Goal: Task Accomplishment & Management: Manage account settings

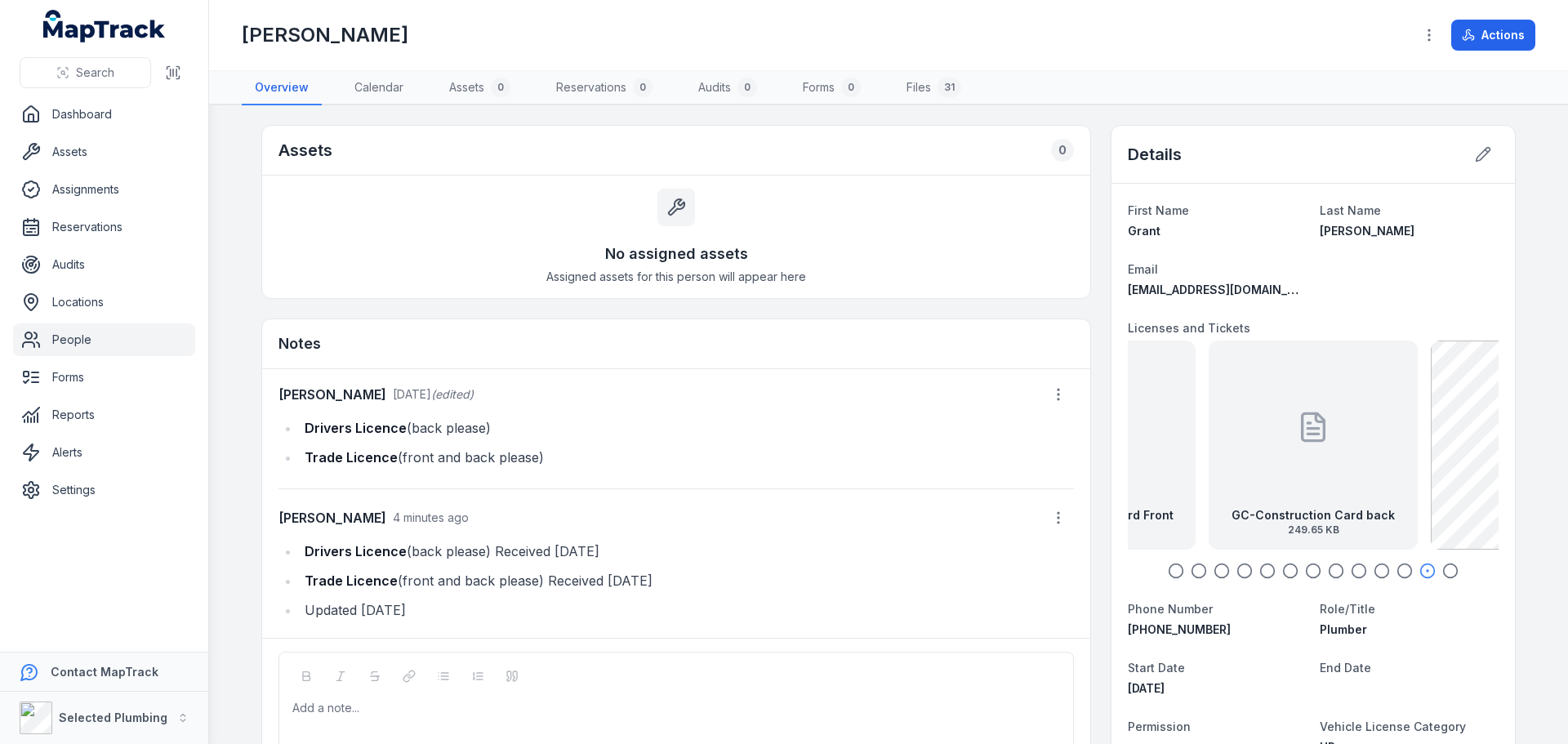
scroll to position [81, 0]
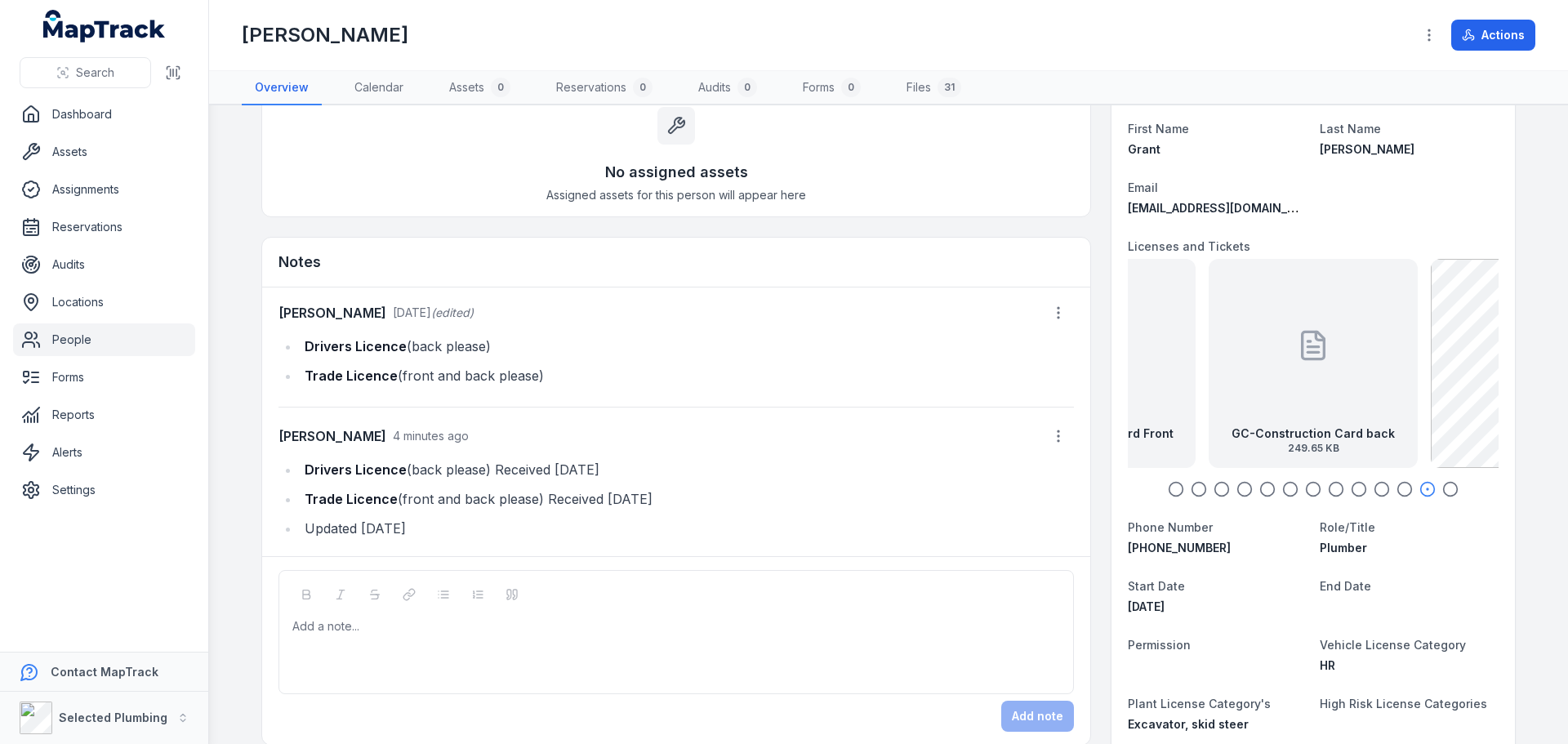
click at [1169, 491] on icon "button" at bounding box center [1176, 489] width 16 height 16
click at [1194, 489] on icon "button" at bounding box center [1198, 489] width 16 height 16
click at [1170, 487] on icon "button" at bounding box center [1176, 489] width 16 height 16
drag, startPoint x: 64, startPoint y: 337, endPoint x: 296, endPoint y: 198, distance: 270.5
click at [64, 337] on link "People" at bounding box center [104, 339] width 183 height 33
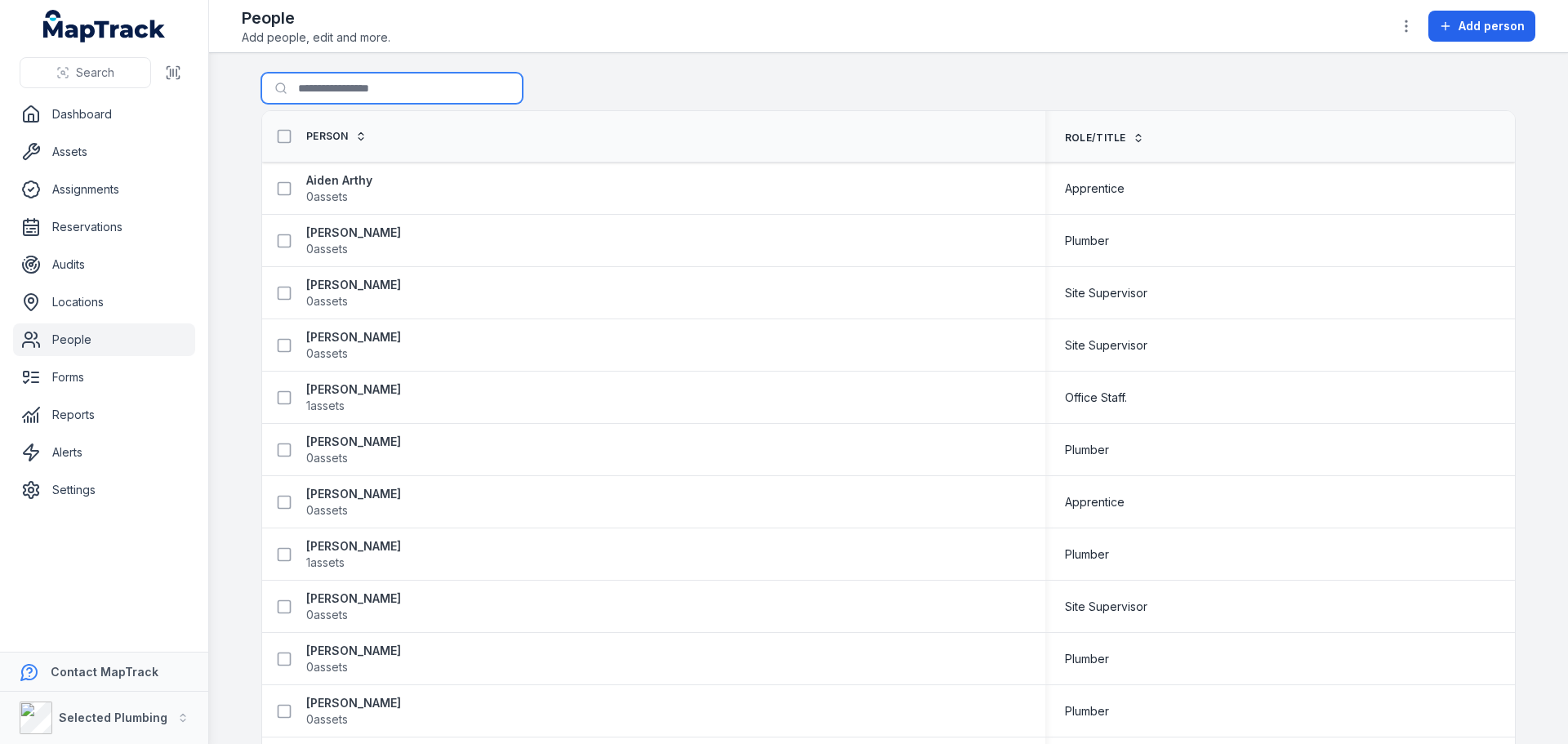
click at [326, 78] on input "Search for people" at bounding box center [392, 88] width 261 height 31
type input "****"
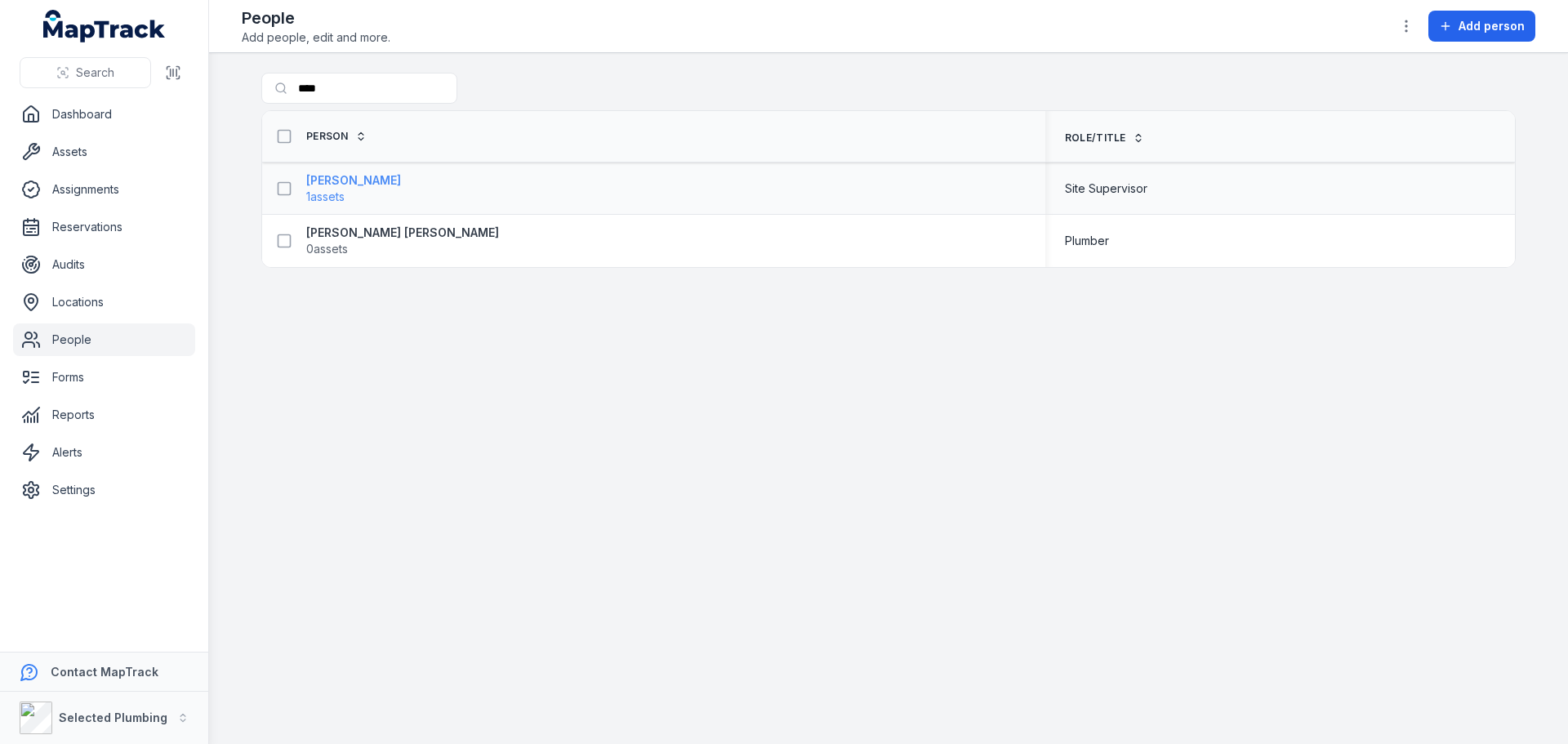
click at [331, 178] on strong "[PERSON_NAME]" at bounding box center [354, 180] width 95 height 16
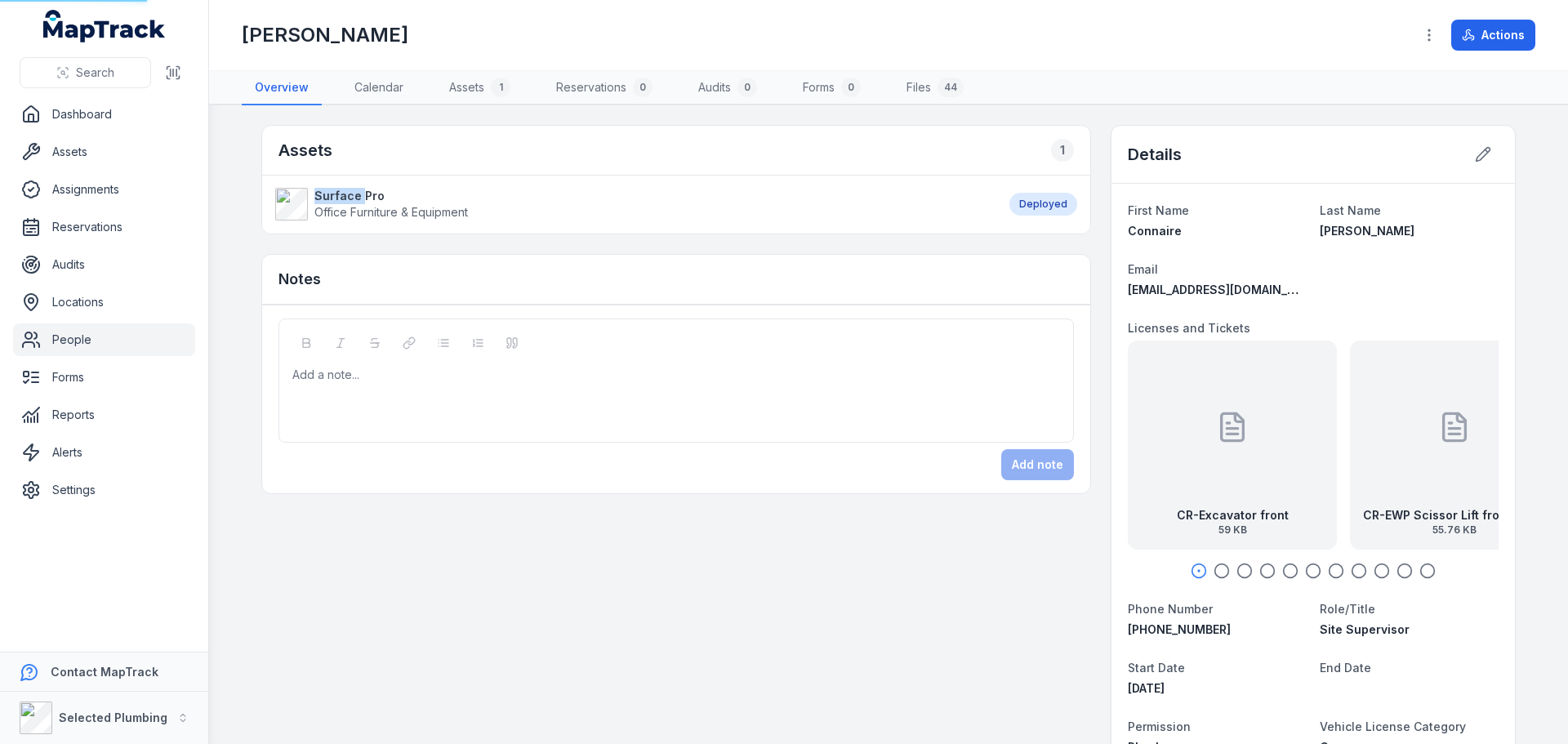
click at [331, 178] on li "Surface Pro Office Furniture & Equipment Deployed" at bounding box center [675, 204] width 828 height 59
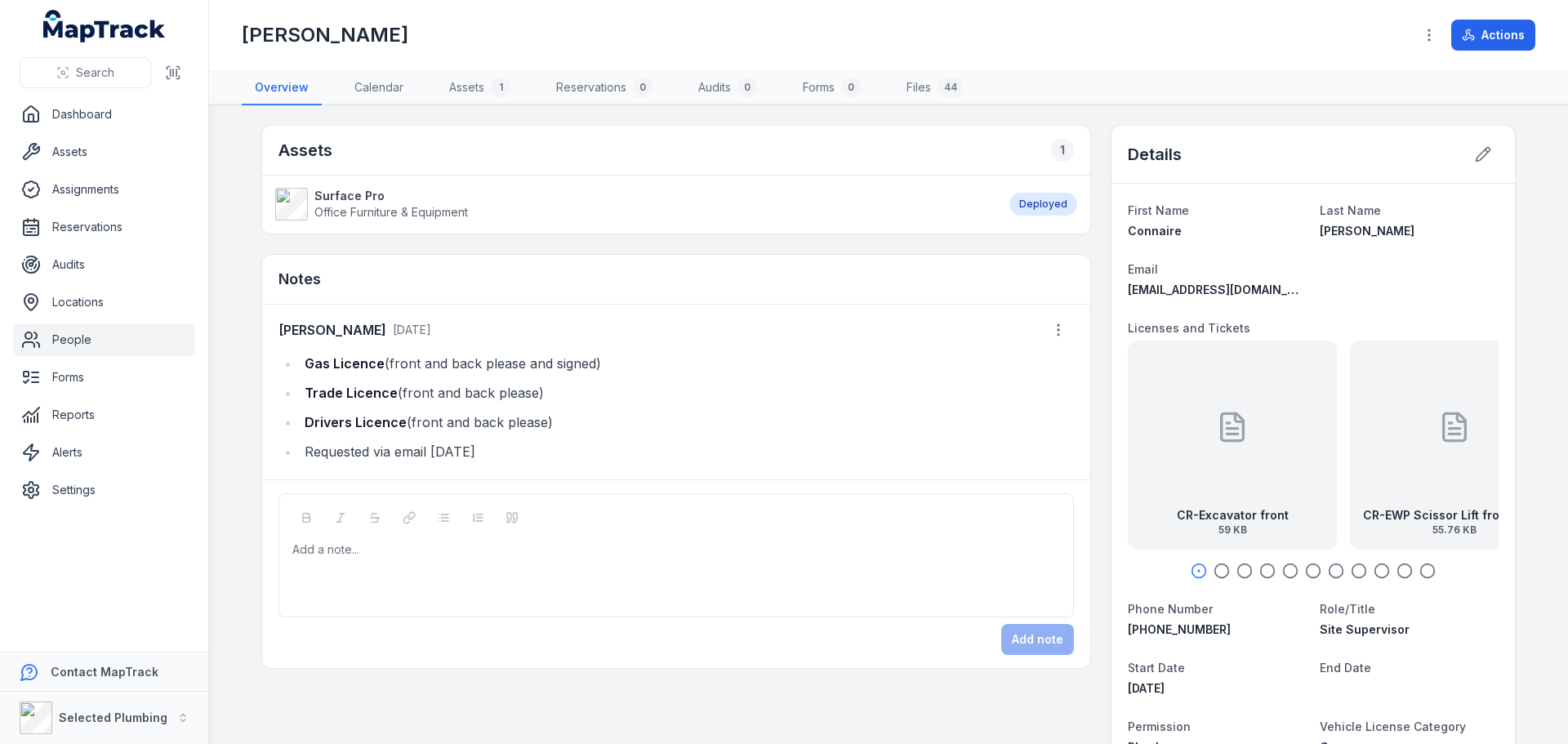
click at [479, 427] on li "Drivers Licence (front and back please)" at bounding box center [687, 422] width 775 height 23
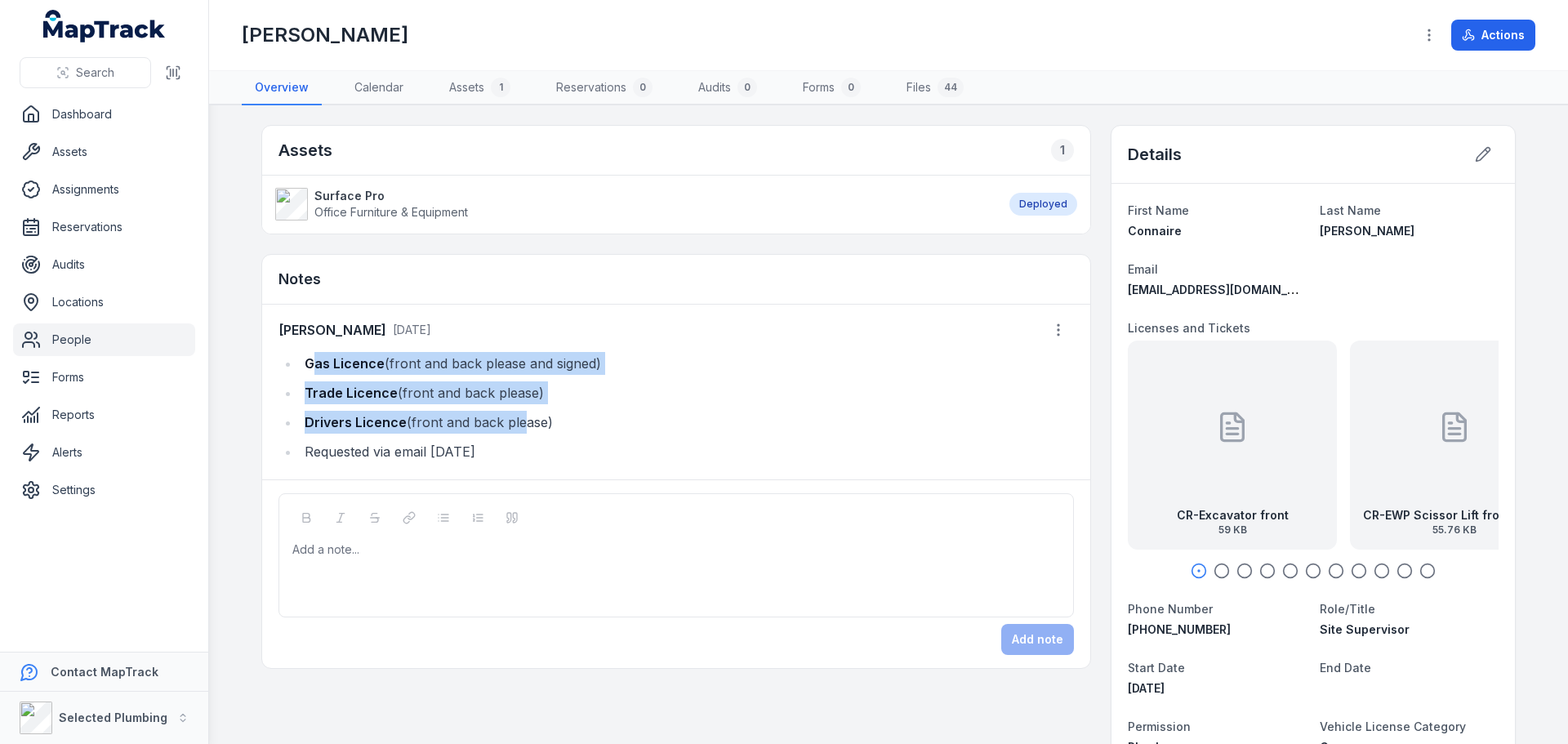
drag, startPoint x: 305, startPoint y: 360, endPoint x: 513, endPoint y: 415, distance: 215.1
click at [513, 415] on ul "Gas Licence (front and back please and signed) Trade Licence (front and back pl…" at bounding box center [675, 407] width 795 height 111
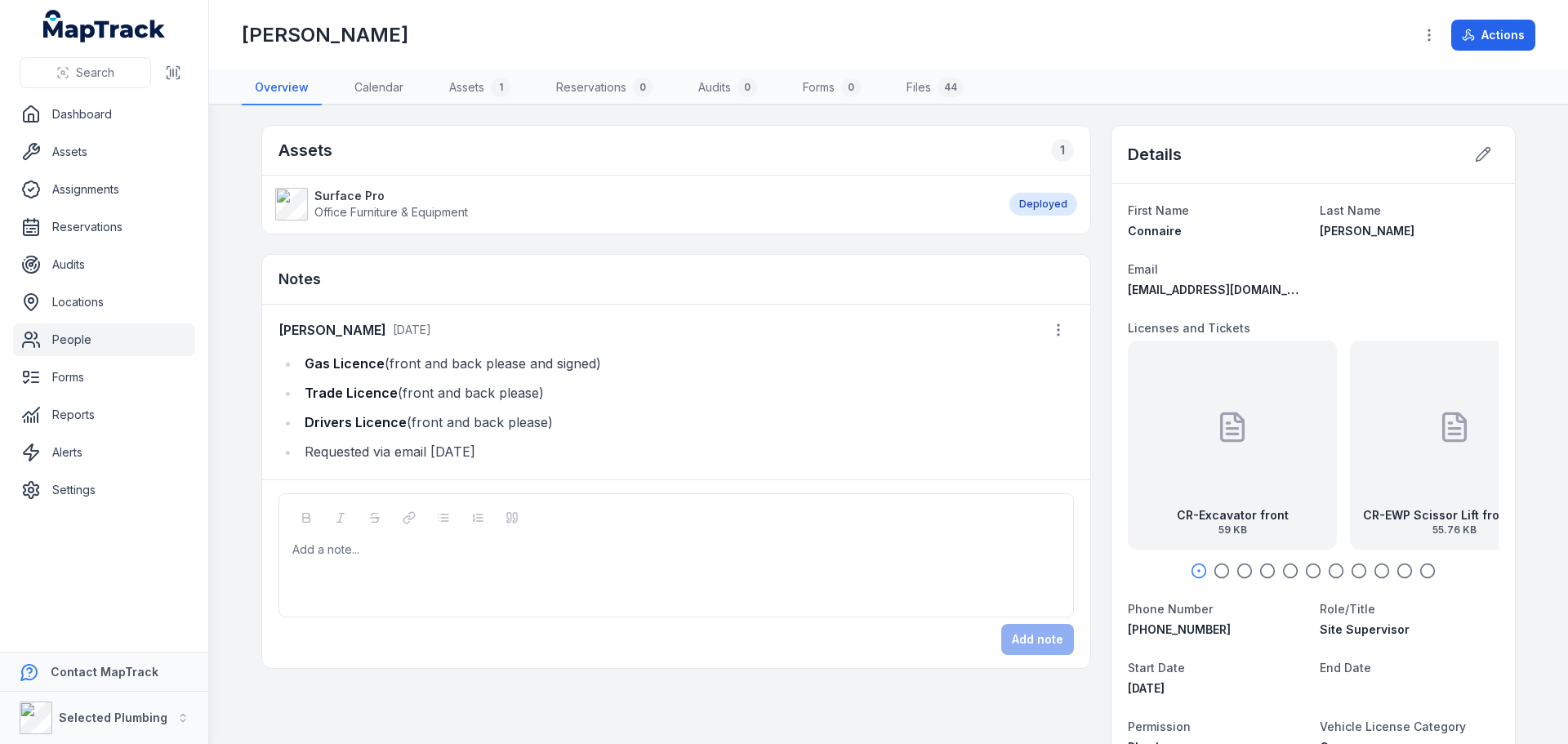
click at [595, 422] on li "Drivers Licence (front and back please)" at bounding box center [687, 422] width 775 height 23
drag, startPoint x: 302, startPoint y: 361, endPoint x: 548, endPoint y: 424, distance: 253.9
click at [548, 424] on ul "Gas Licence (front and back please and signed) Trade Licence (front and back pl…" at bounding box center [675, 407] width 795 height 111
copy ul "Gas Licence (front and back please and signed) Trade Licence (front and back pl…"
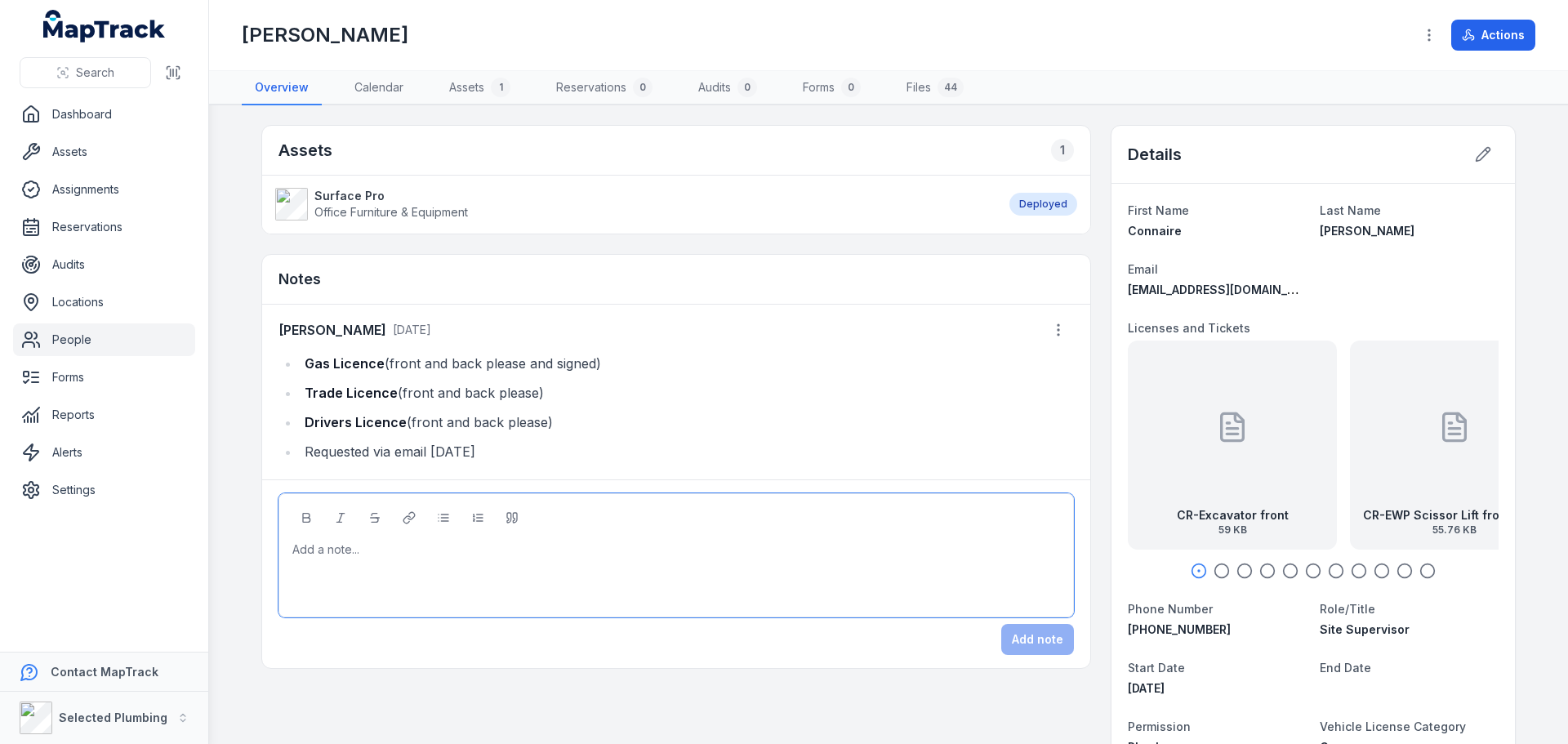
click at [299, 546] on div at bounding box center [676, 548] width 767 height 16
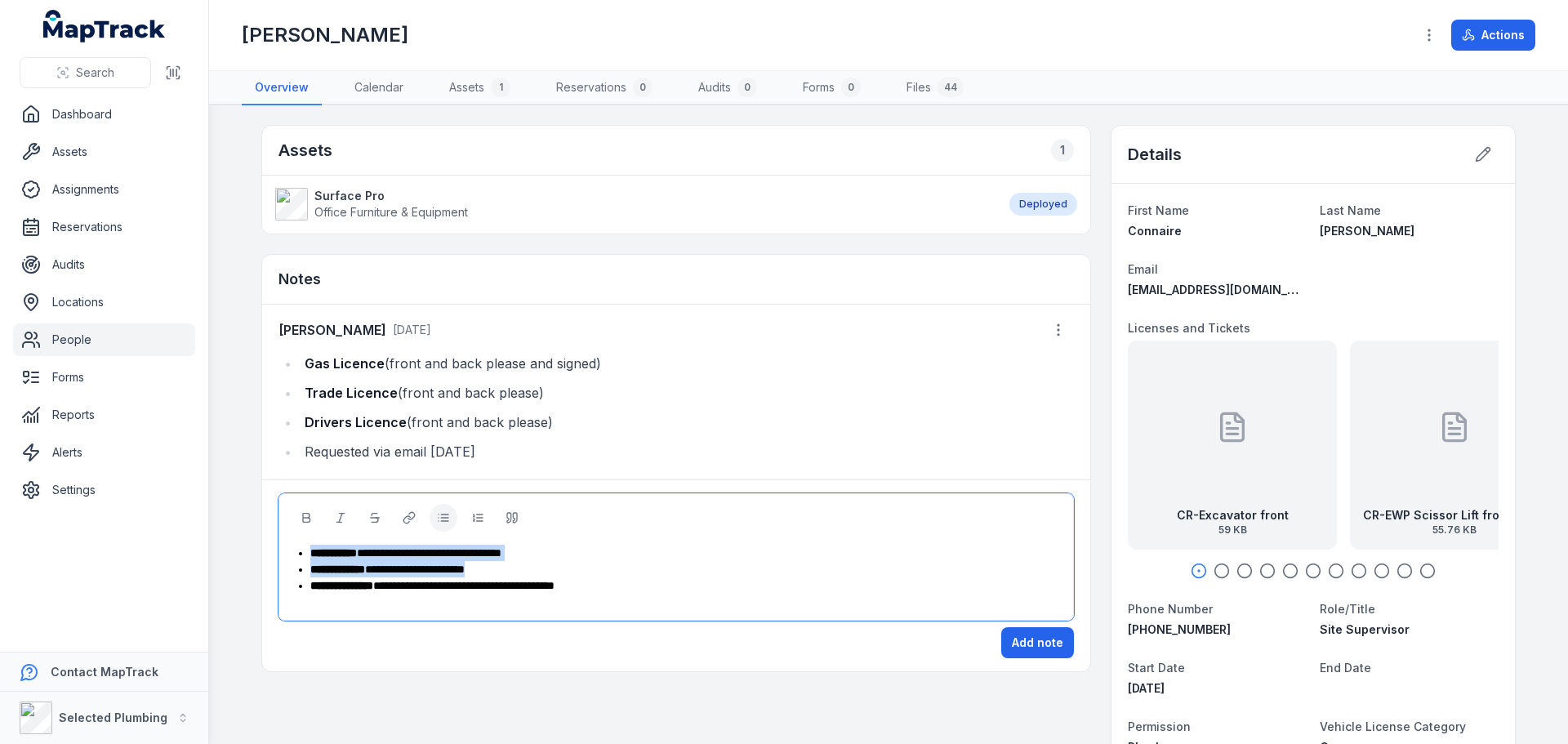
drag, startPoint x: 517, startPoint y: 568, endPoint x: 282, endPoint y: 541, distance: 236.5
click at [282, 541] on div "**********" at bounding box center [675, 556] width 795 height 128
click at [310, 571] on span "**********" at bounding box center [341, 569] width 62 height 11
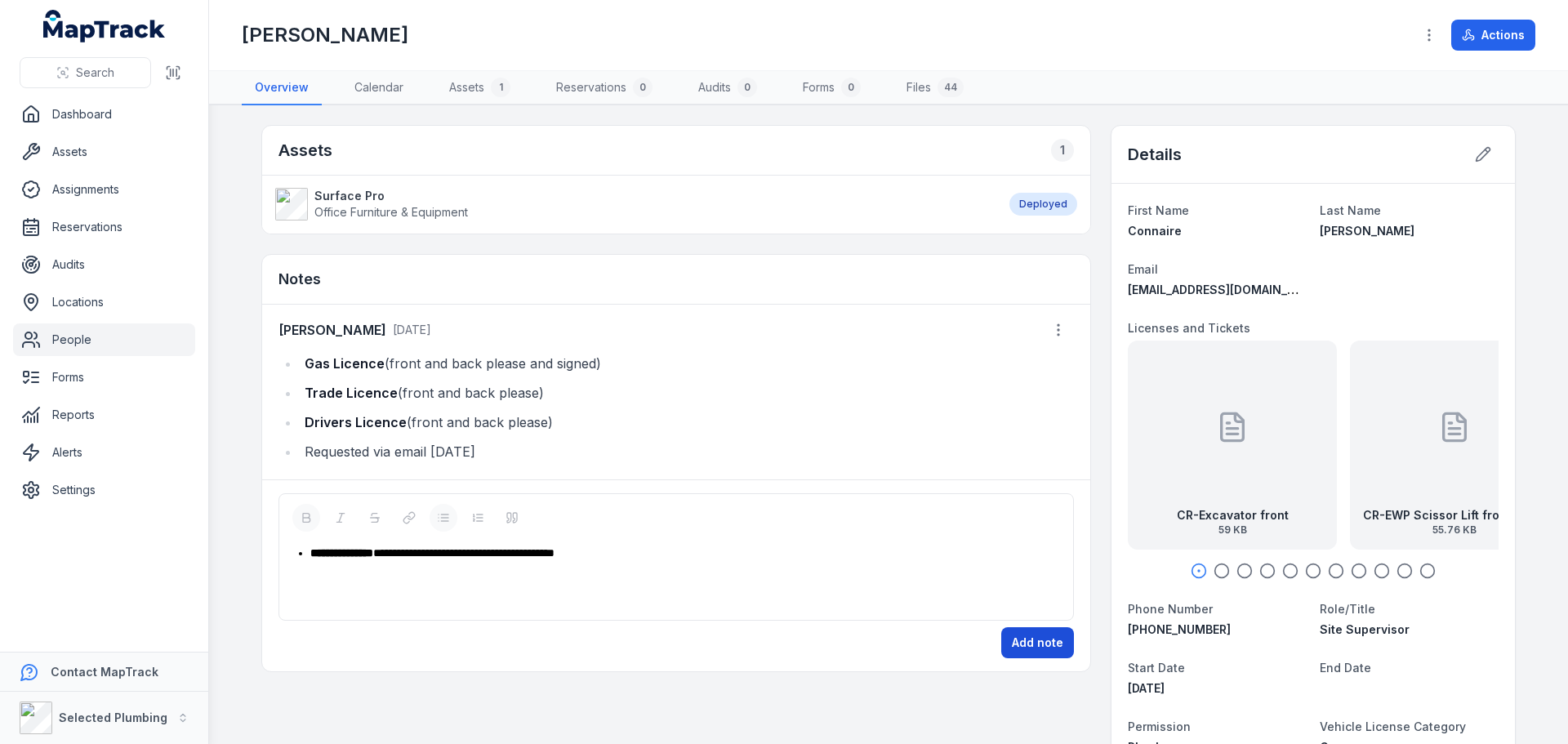
click at [1027, 644] on button "Add note" at bounding box center [1037, 642] width 73 height 31
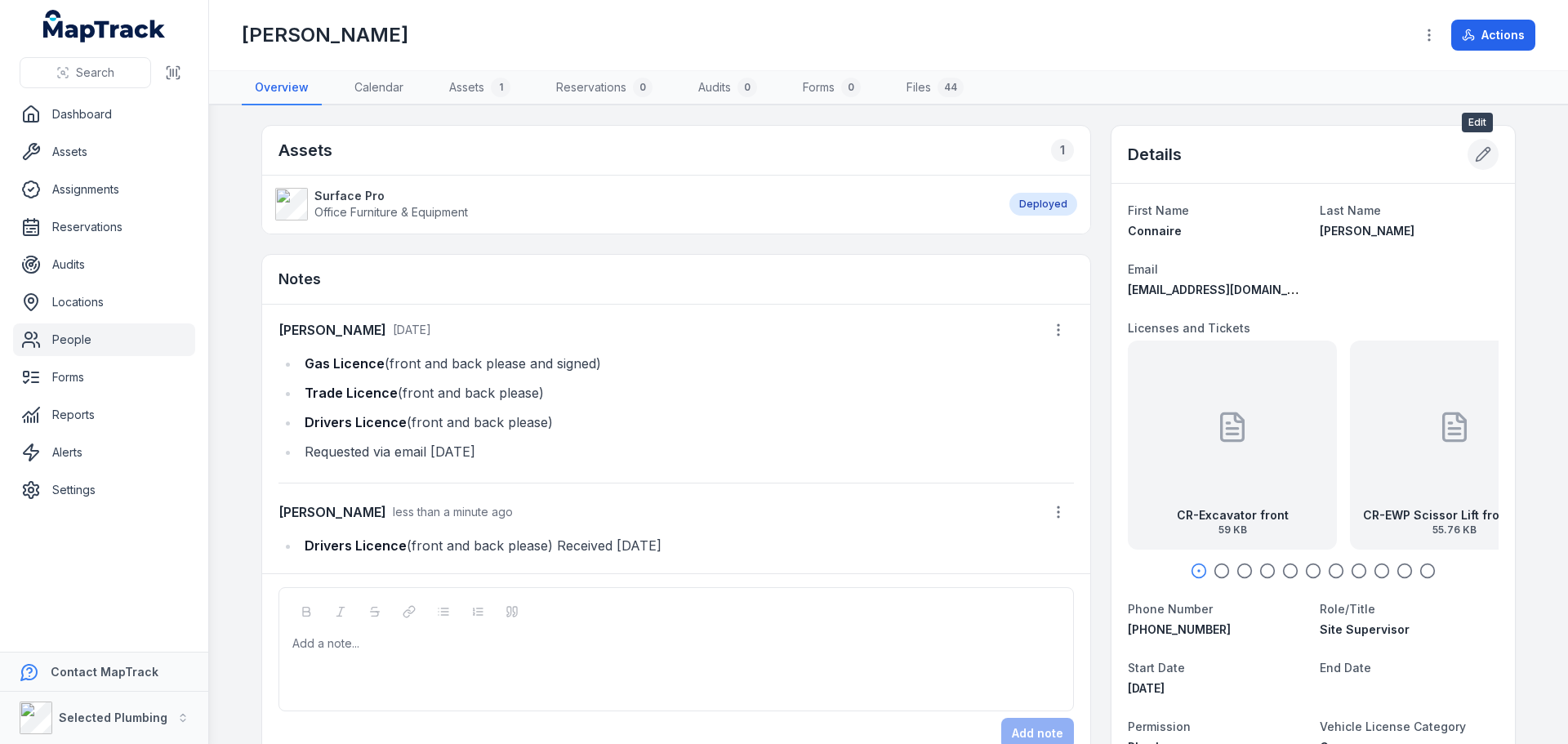
click at [1476, 153] on icon at bounding box center [1482, 154] width 16 height 16
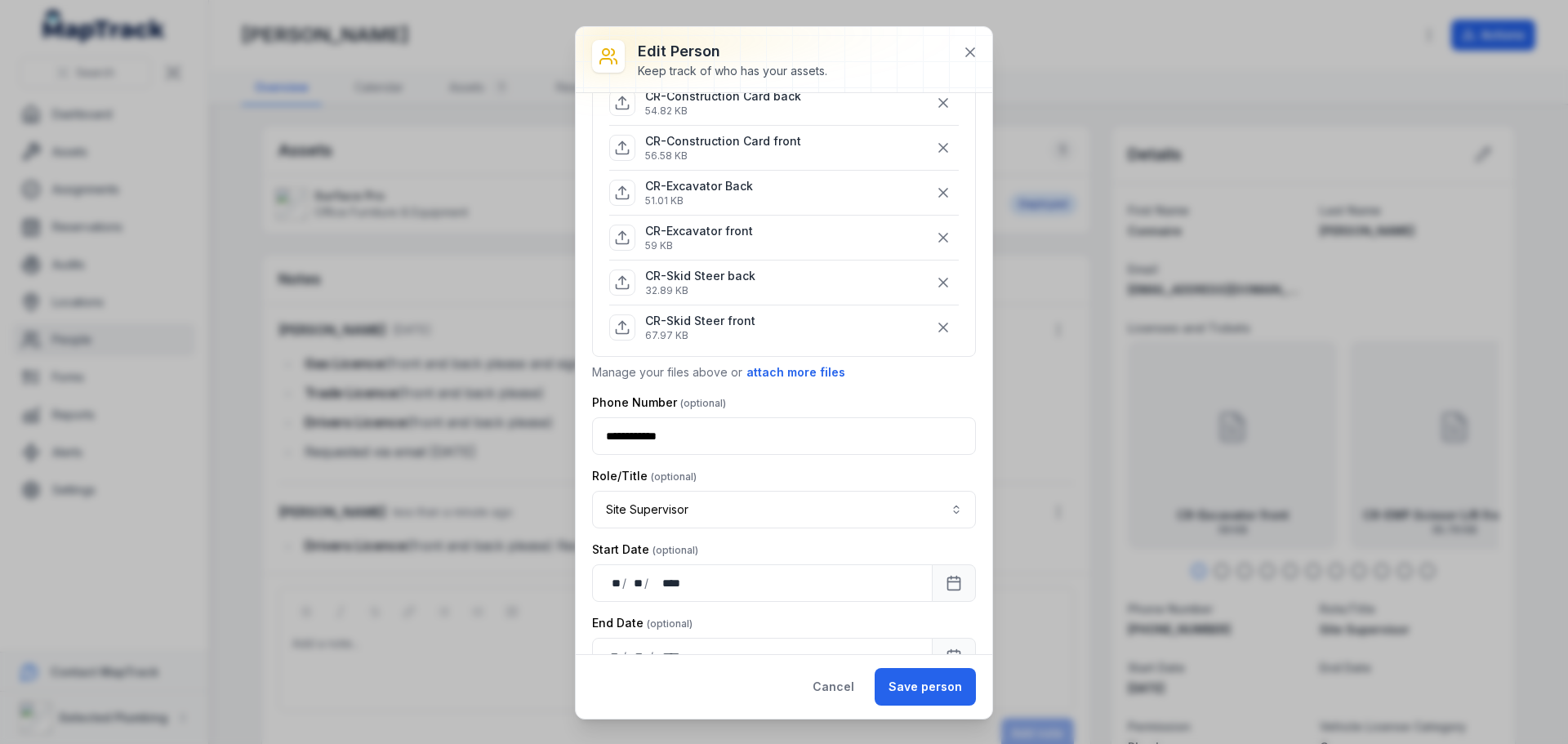
scroll to position [408, 0]
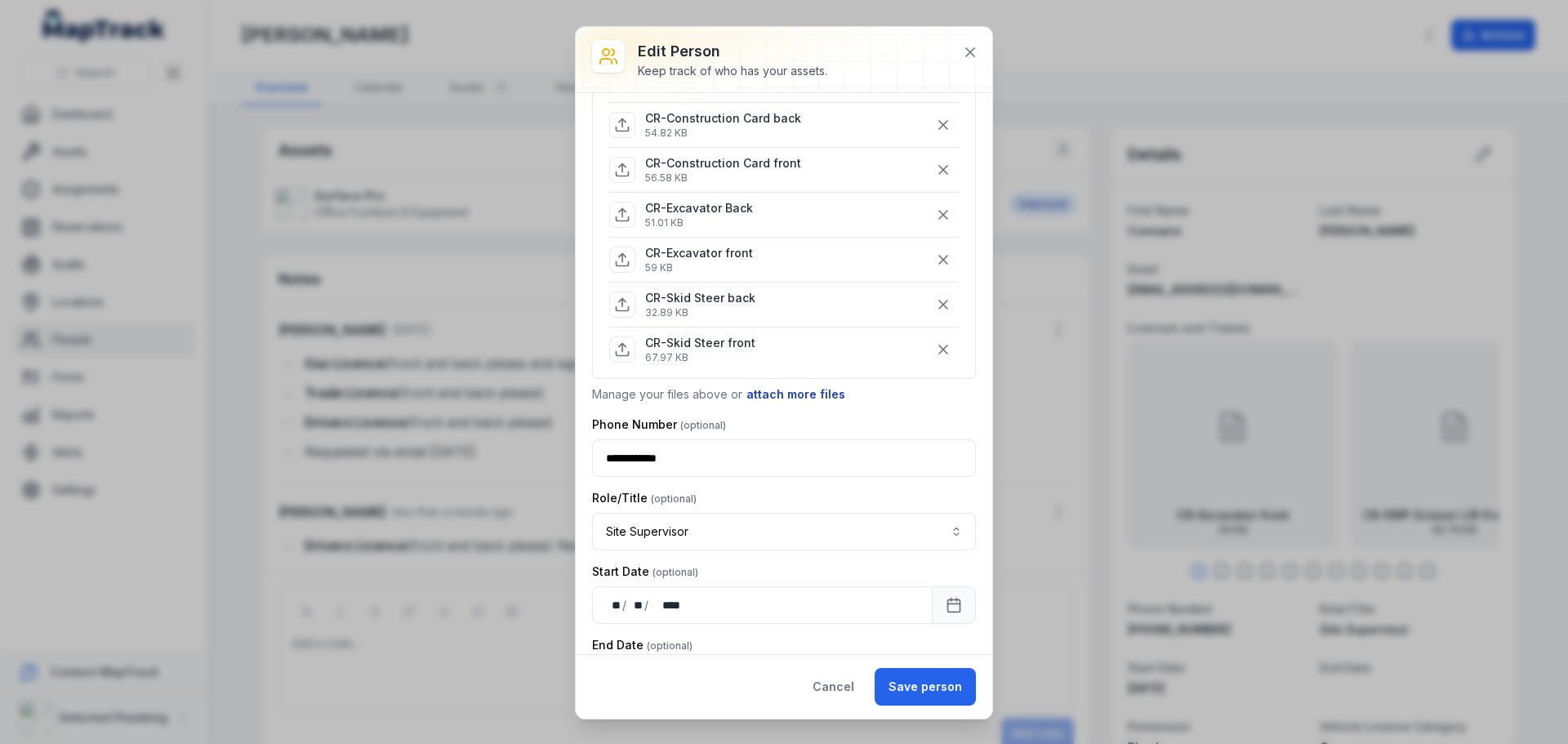
click at [775, 392] on button "attach more files" at bounding box center [795, 394] width 100 height 18
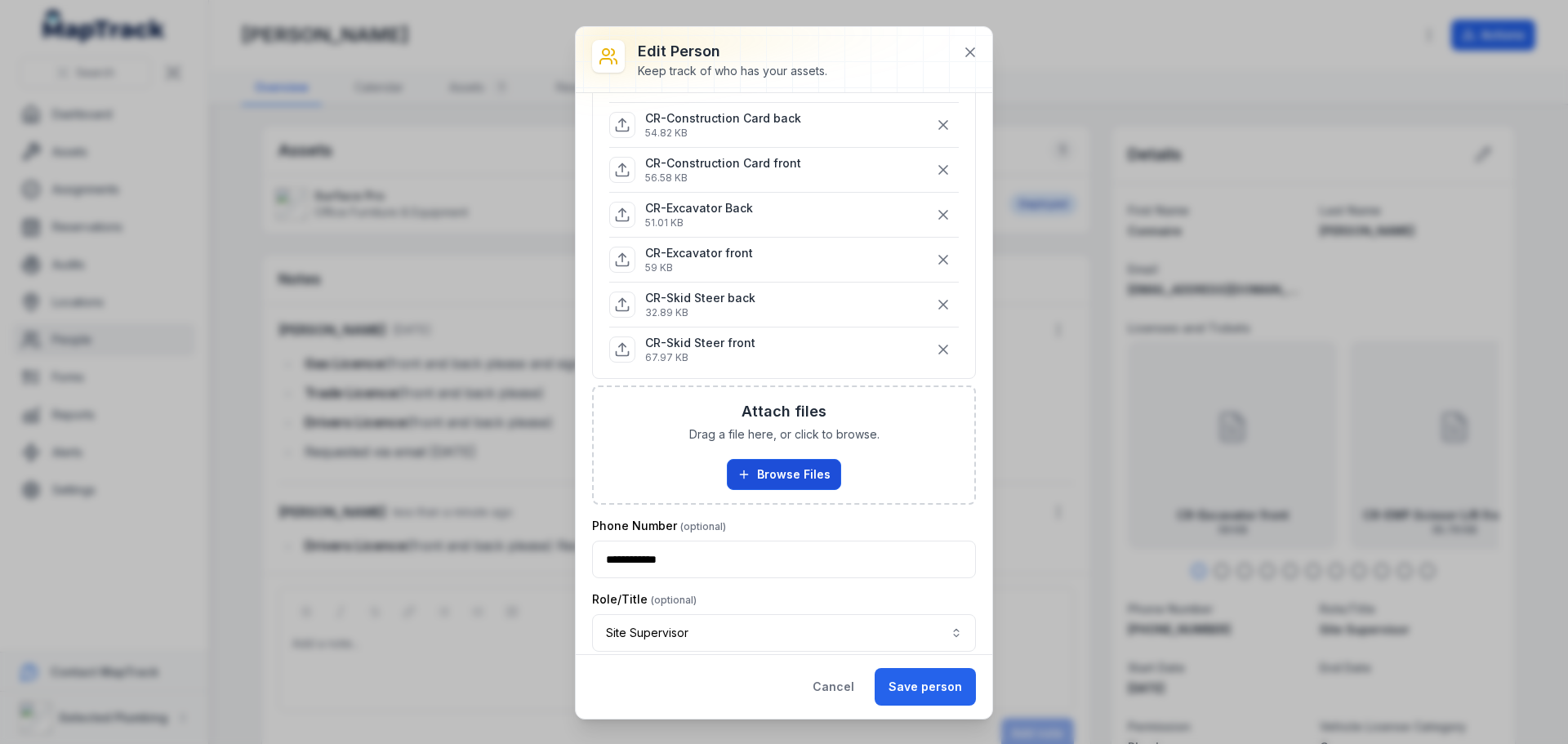
click at [788, 471] on button "Browse Files" at bounding box center [783, 474] width 114 height 31
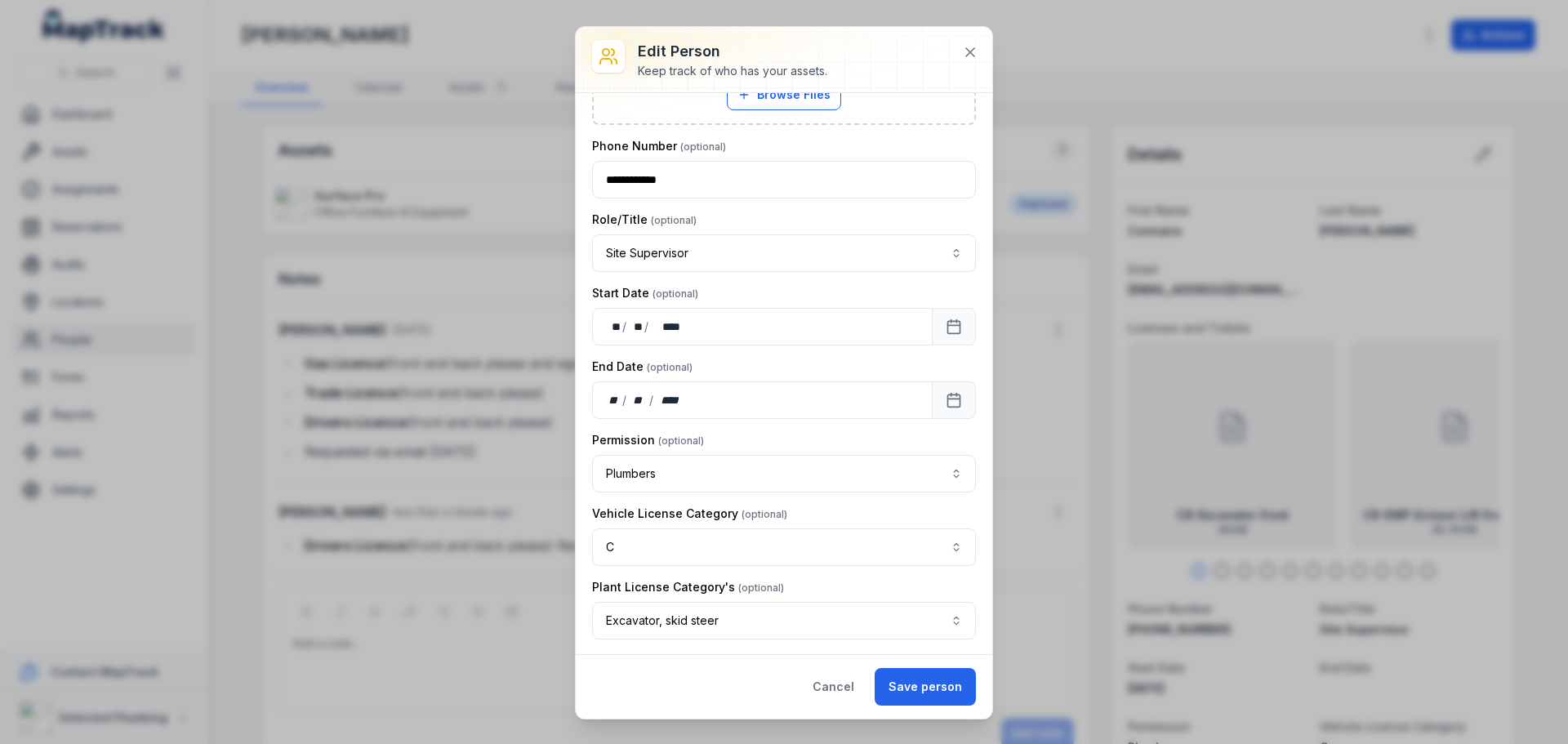
scroll to position [1306, 0]
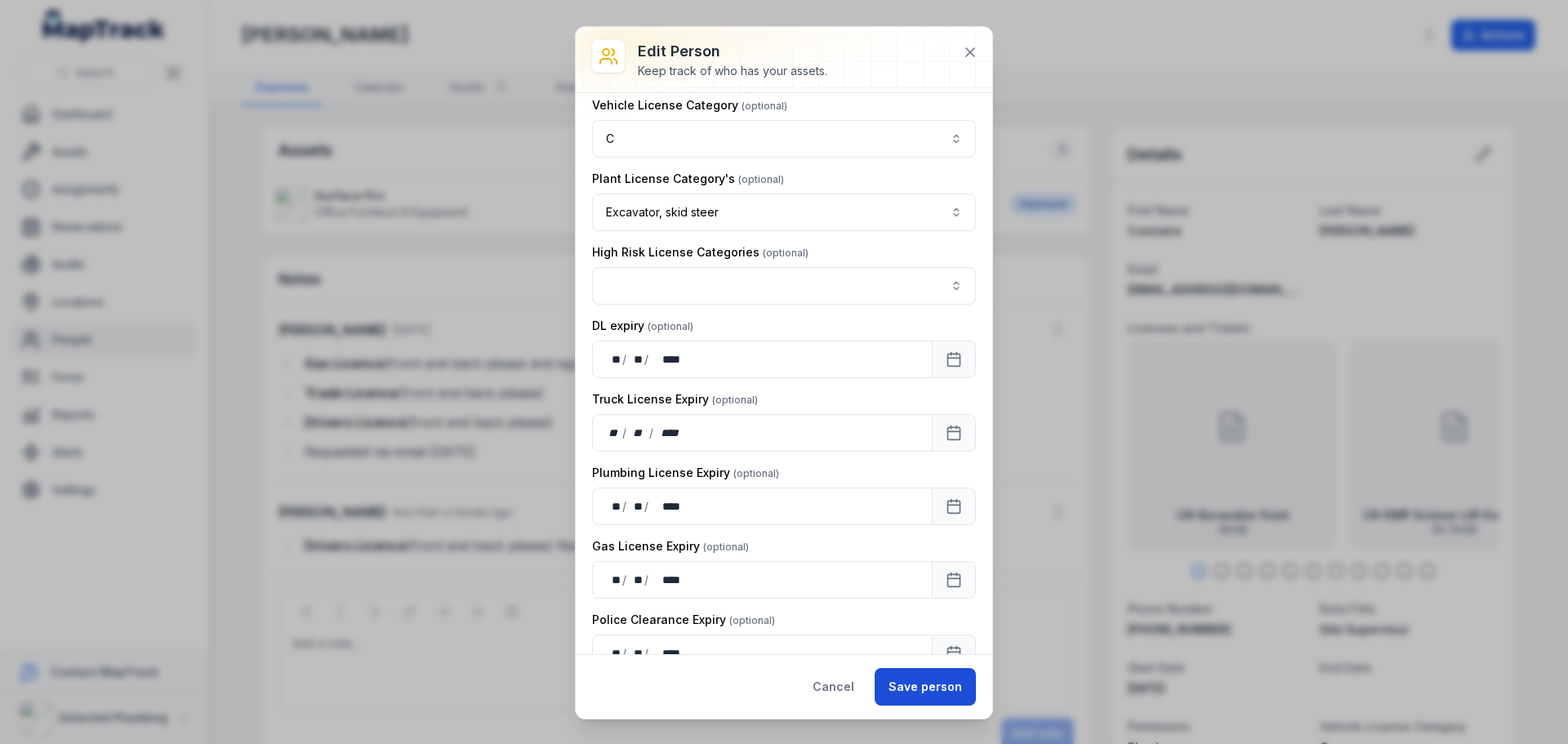
click at [944, 681] on button "Save person" at bounding box center [925, 686] width 101 height 38
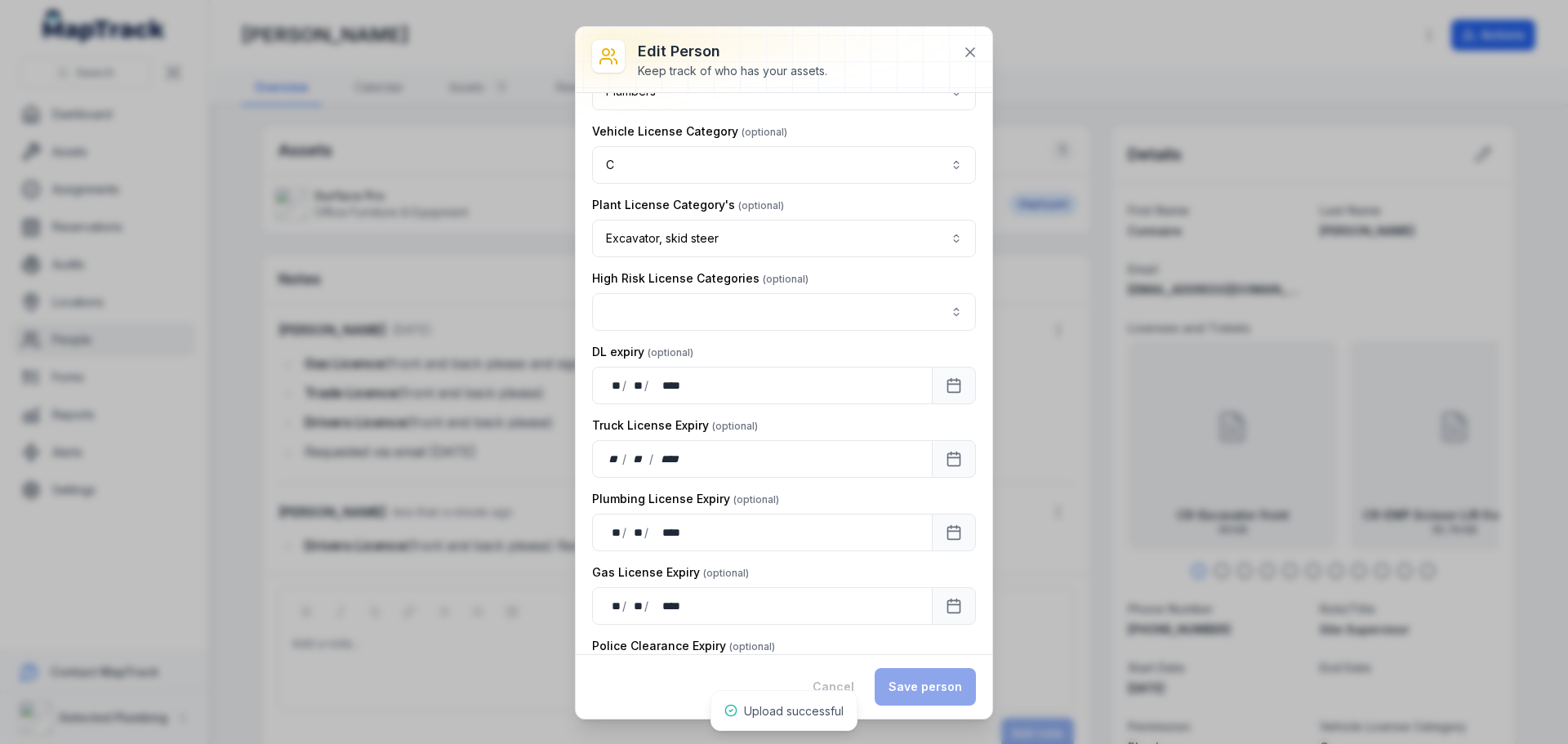
scroll to position [1332, 0]
